Goal: Check status: Check status

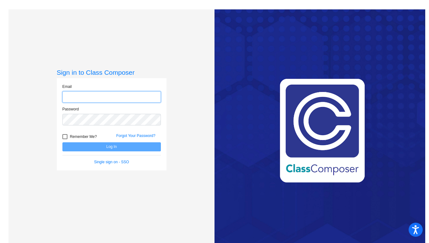
type input "[EMAIL_ADDRESS][DOMAIN_NAME]"
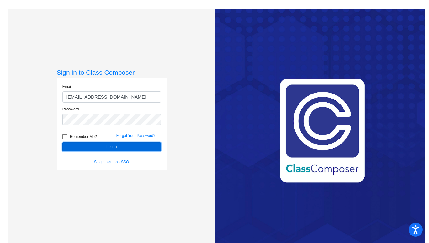
click at [103, 147] on button "Log In" at bounding box center [111, 147] width 98 height 9
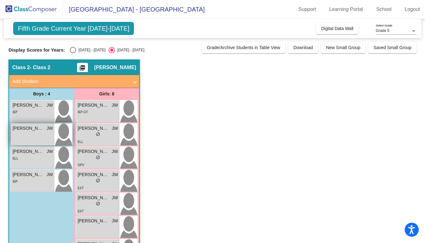
click at [31, 132] on span "[PERSON_NAME]" at bounding box center [28, 128] width 31 height 7
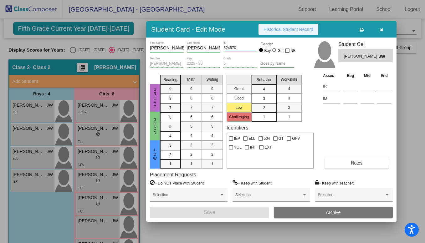
click at [287, 29] on span "Historical Student Record" at bounding box center [289, 29] width 50 height 5
click at [382, 32] on icon "button" at bounding box center [381, 30] width 3 height 4
